Goal: Communication & Community: Answer question/provide support

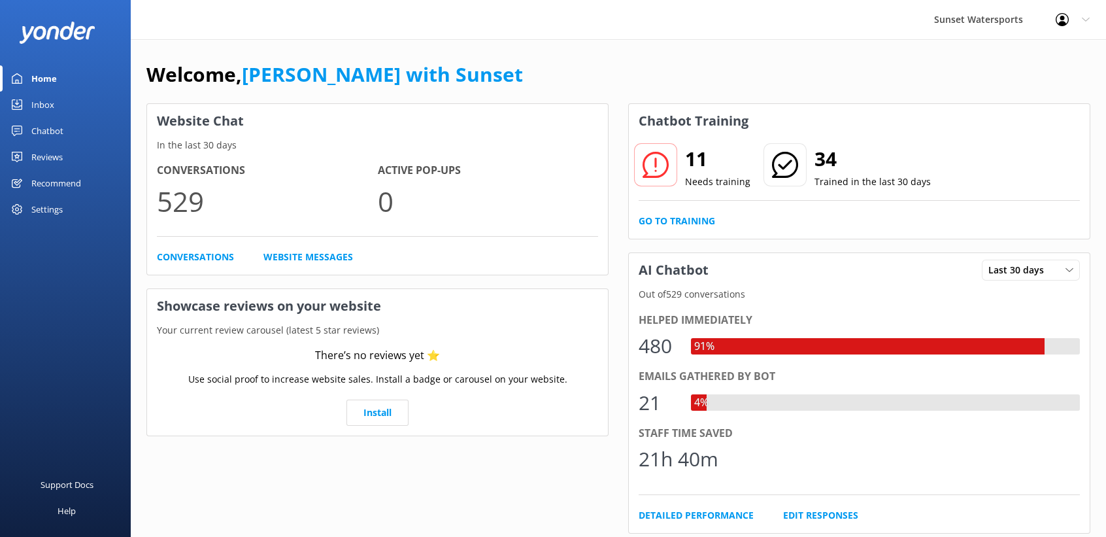
click at [50, 103] on div "Inbox" at bounding box center [42, 105] width 23 height 26
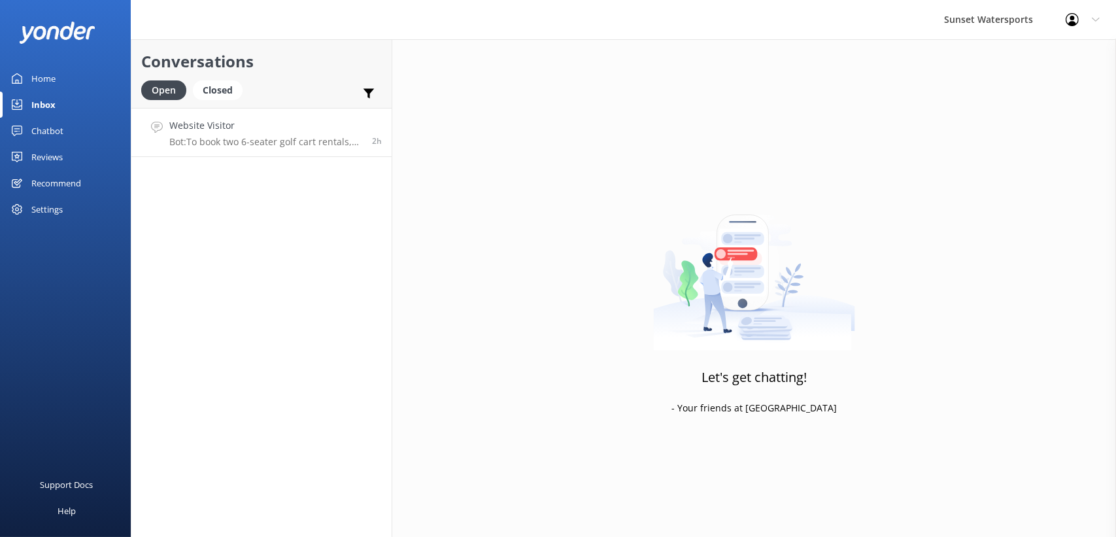
click at [217, 122] on h4 "Website Visitor" at bounding box center [265, 125] width 193 height 14
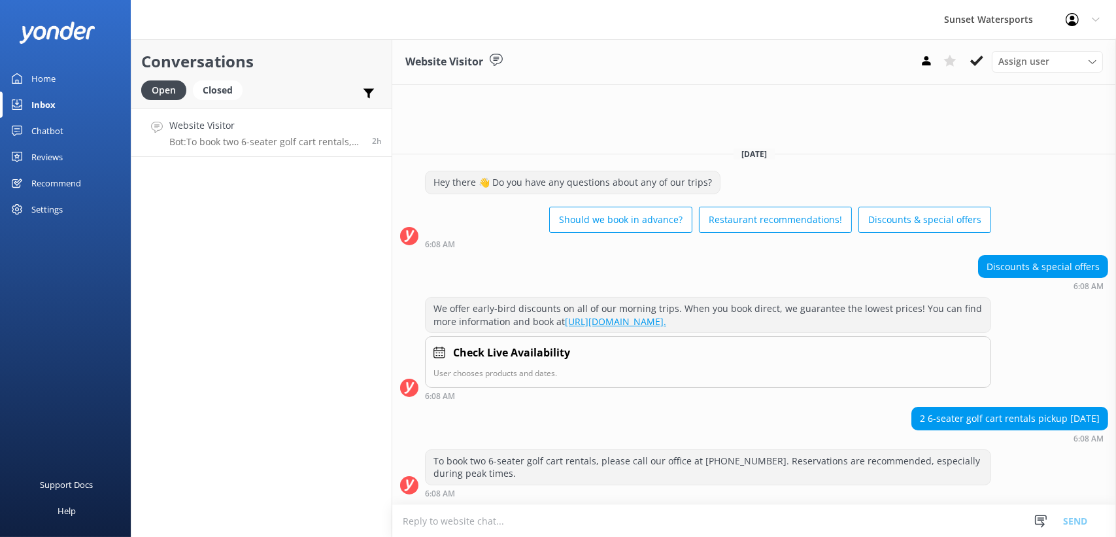
click at [175, 231] on div "Conversations Open Closed Important Assigned to me Unassigned Website Visitor B…" at bounding box center [262, 288] width 262 height 498
click at [61, 72] on link "Home" at bounding box center [65, 78] width 131 height 26
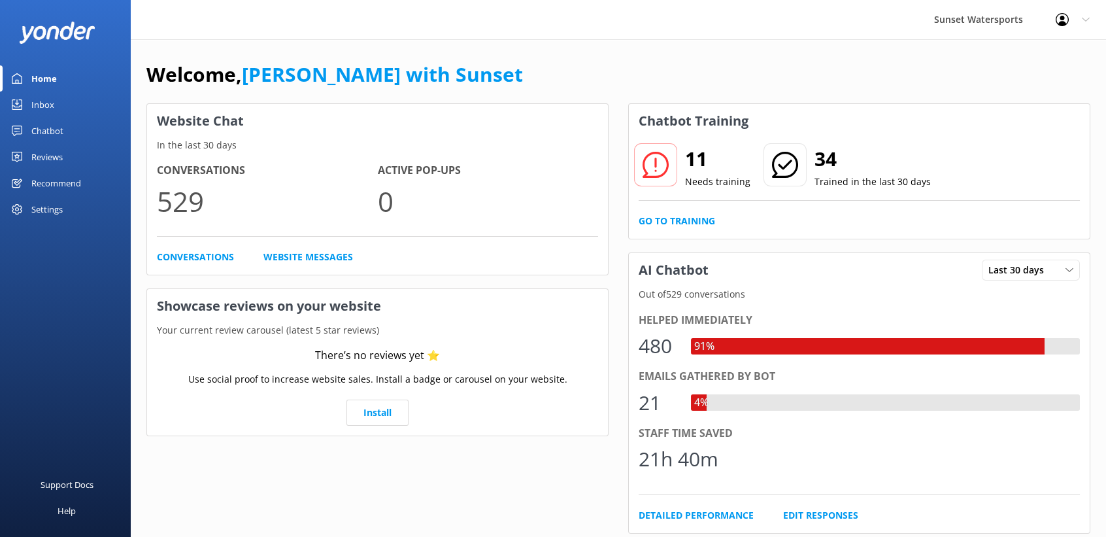
click at [54, 108] on link "Inbox" at bounding box center [65, 105] width 131 height 26
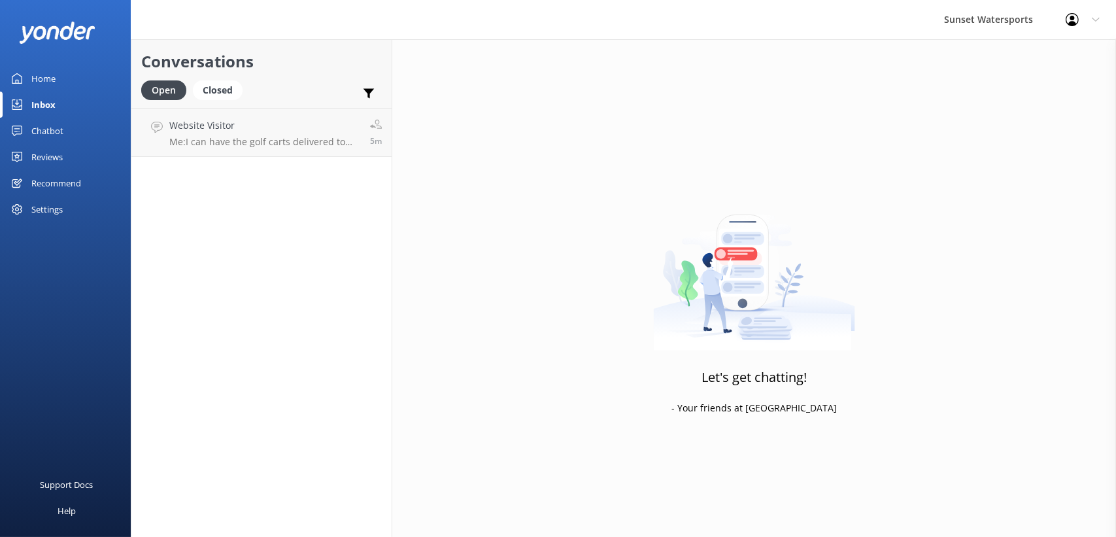
click at [41, 70] on div "Home" at bounding box center [43, 78] width 24 height 26
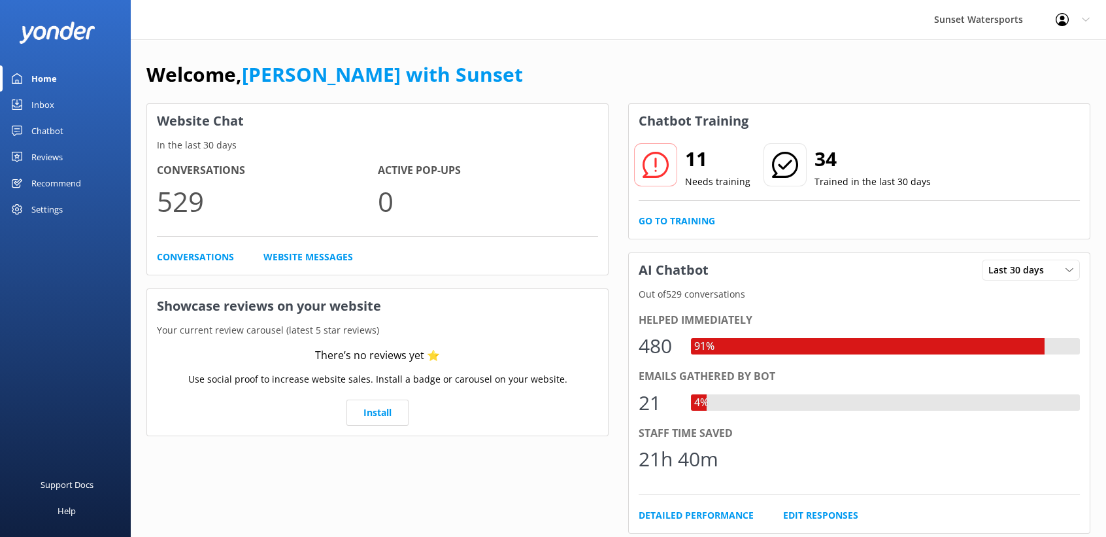
click at [391, 29] on div "Sunset Watersports Profile Settings Logout" at bounding box center [553, 19] width 1106 height 39
click at [31, 100] on div "Inbox" at bounding box center [42, 105] width 23 height 26
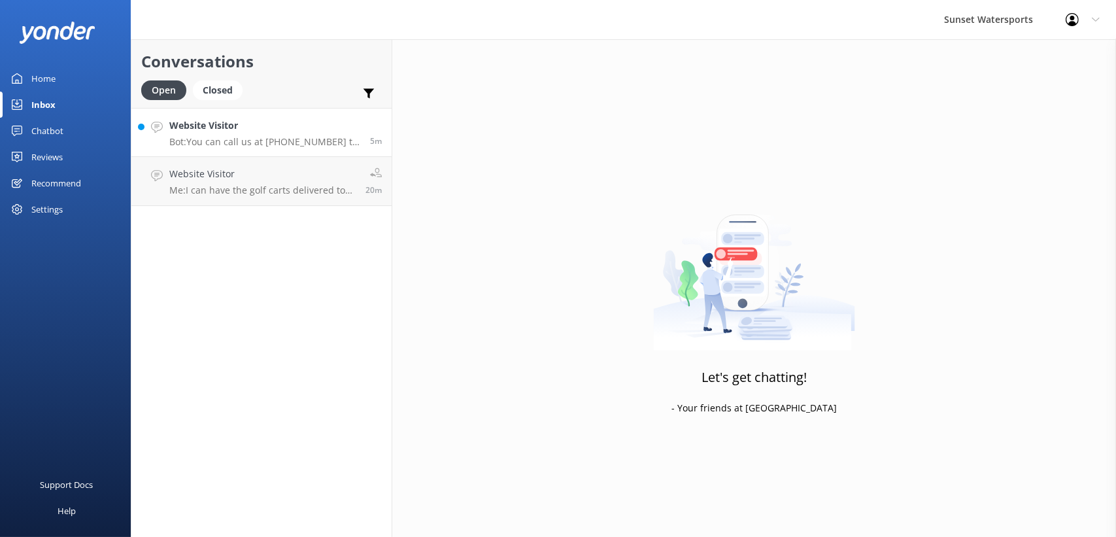
click at [258, 118] on h4 "Website Visitor" at bounding box center [264, 125] width 191 height 14
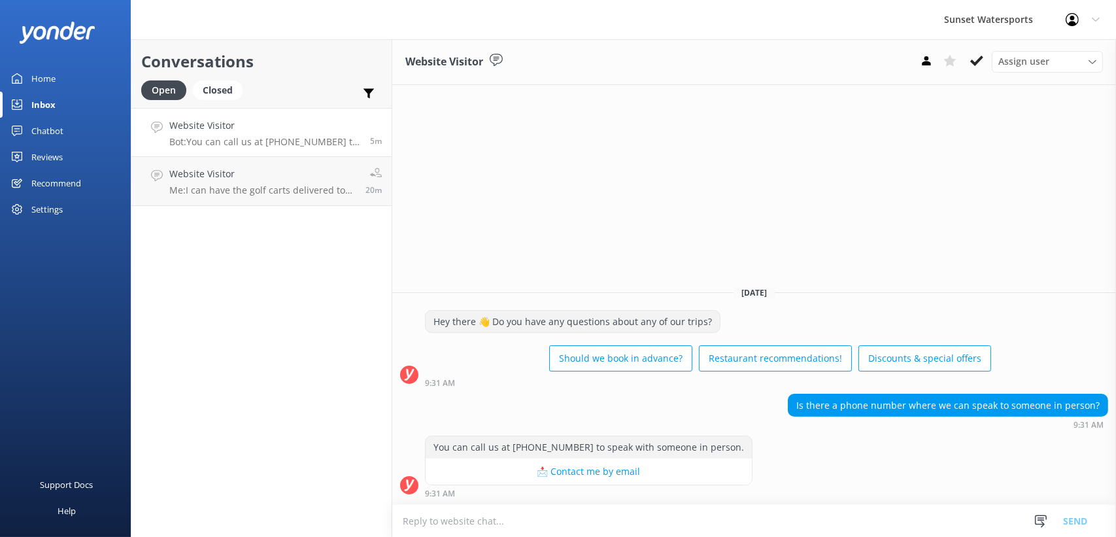
click at [48, 77] on div "Home" at bounding box center [43, 78] width 24 height 26
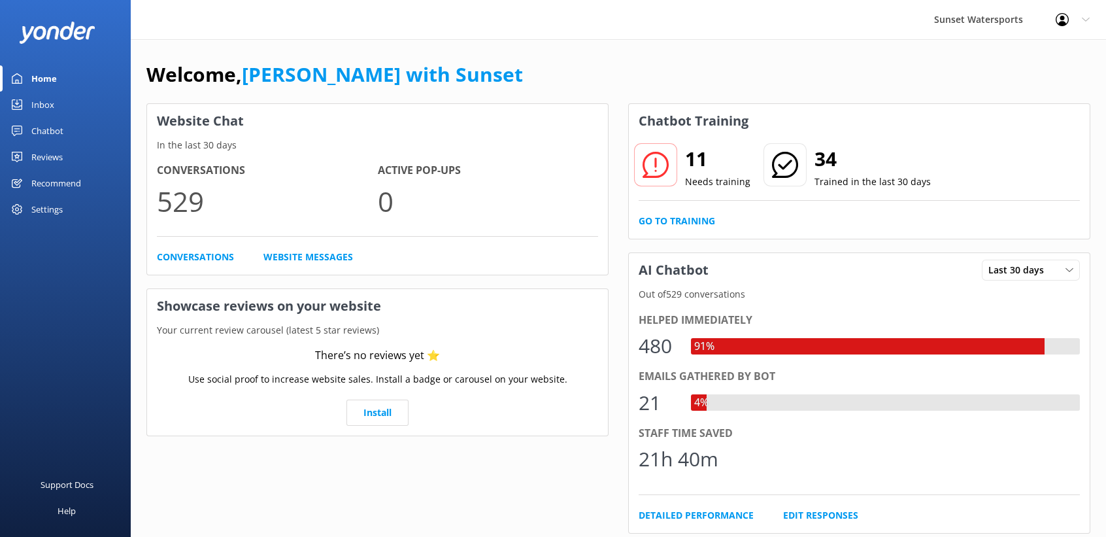
click at [41, 101] on div "Inbox" at bounding box center [42, 105] width 23 height 26
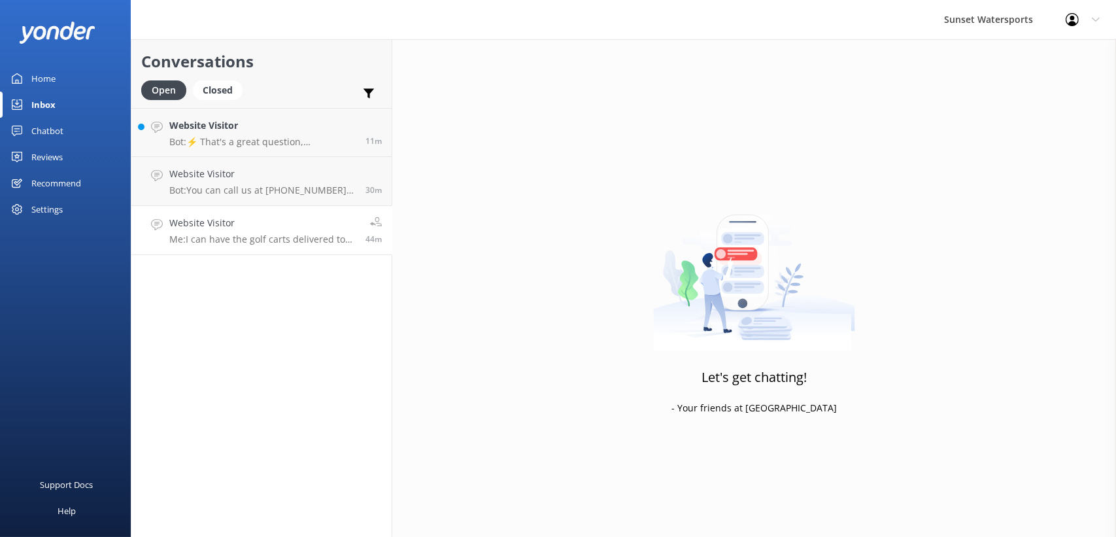
click at [270, 243] on p "Me: I can have the golf carts delivered to you if you like. Please call me at 3…" at bounding box center [262, 239] width 186 height 12
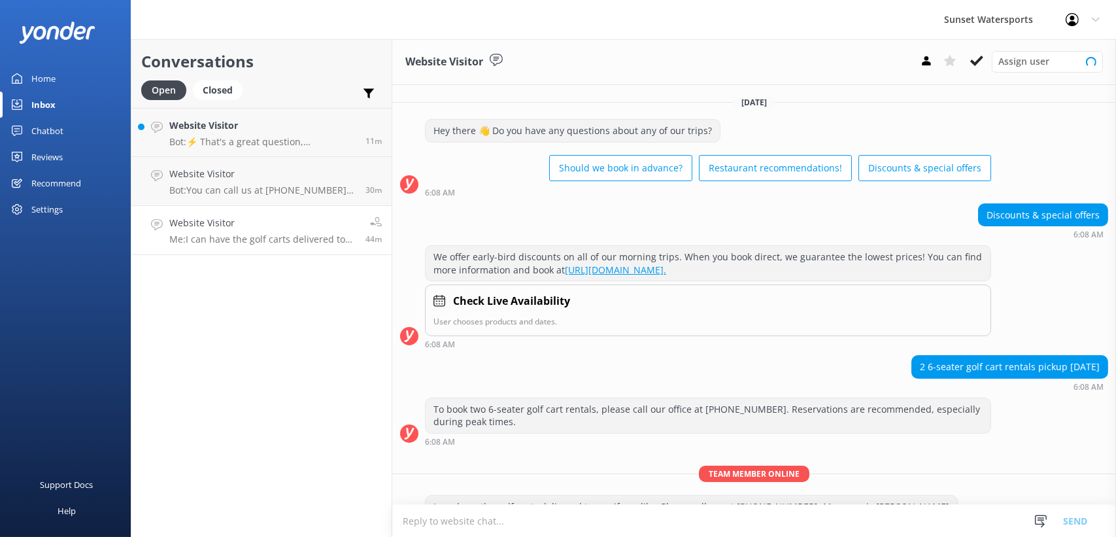
scroll to position [31, 0]
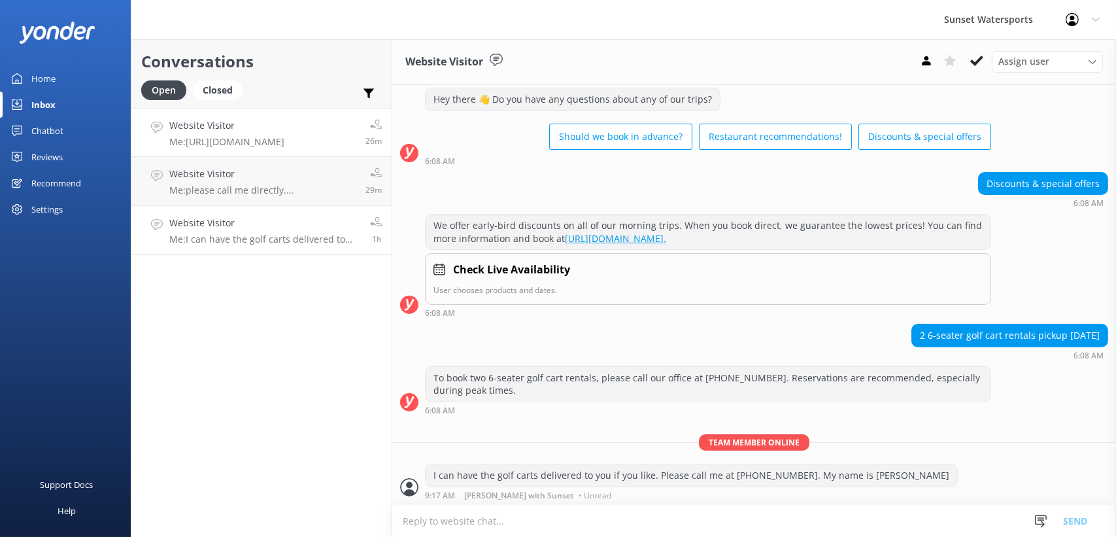
click at [242, 139] on p "Me: https://fareharbor.com/embeds/book/sunsetwatersportskeywest/items/367141/ca…" at bounding box center [226, 142] width 115 height 12
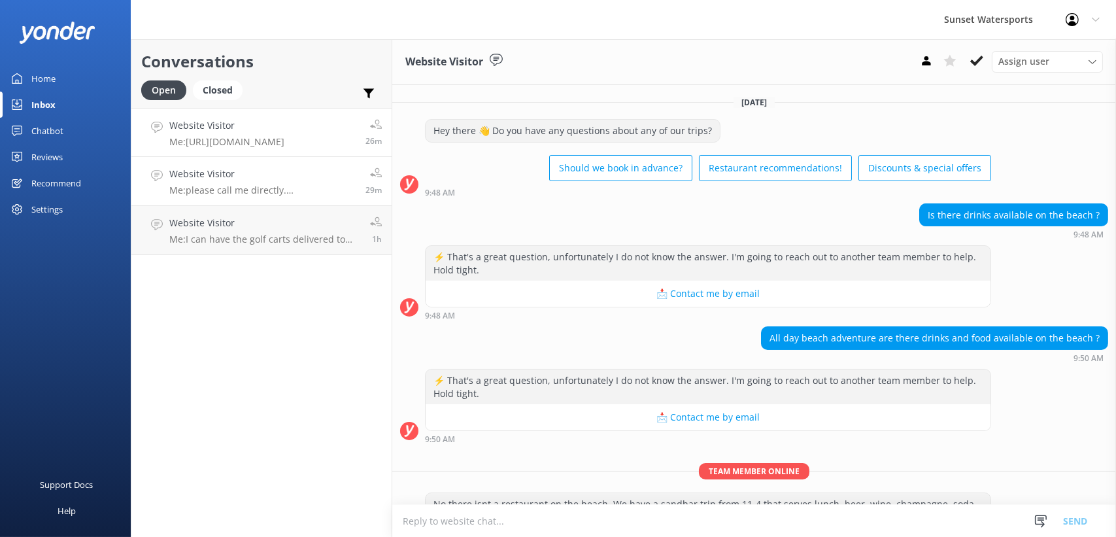
scroll to position [123, 0]
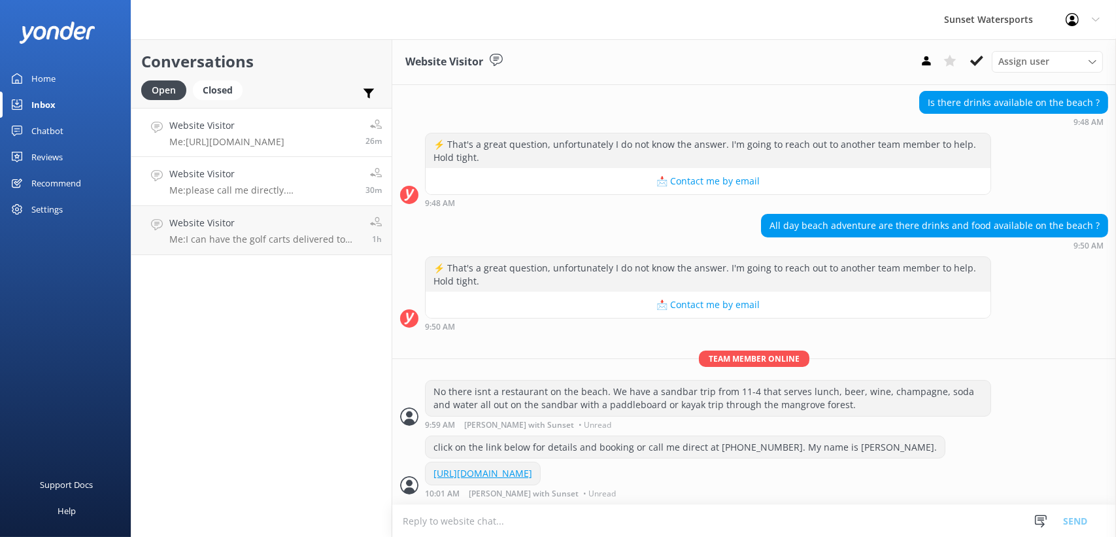
click at [250, 173] on h4 "Website Visitor" at bounding box center [262, 174] width 186 height 14
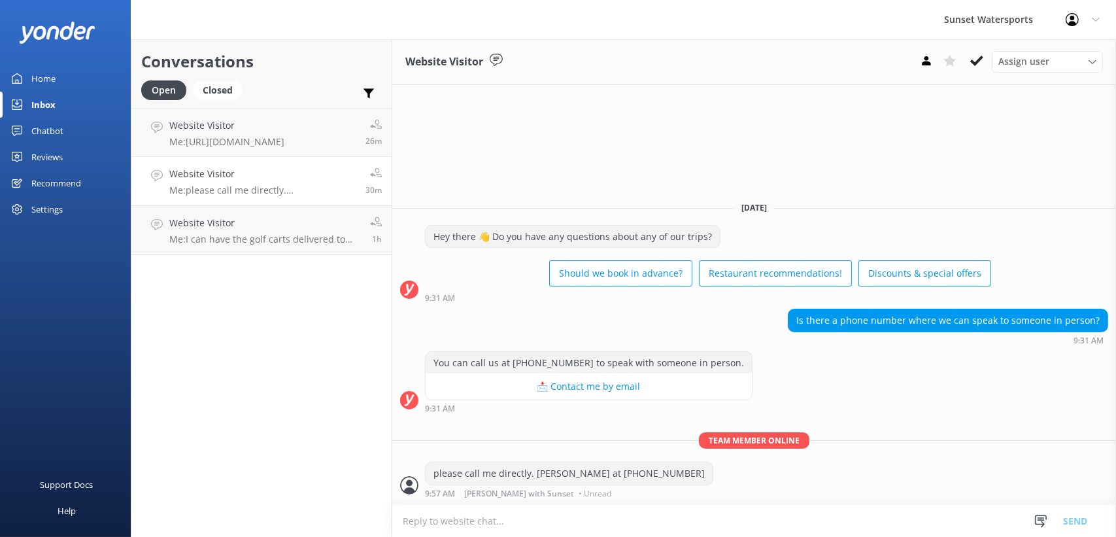
click at [233, 312] on div "Conversations Open Closed Important Assigned to me Unassigned Website Visitor M…" at bounding box center [262, 288] width 262 height 498
click at [216, 27] on div "Sunset Watersports Profile Settings Logout" at bounding box center [558, 19] width 1116 height 39
